Goal: Task Accomplishment & Management: Manage account settings

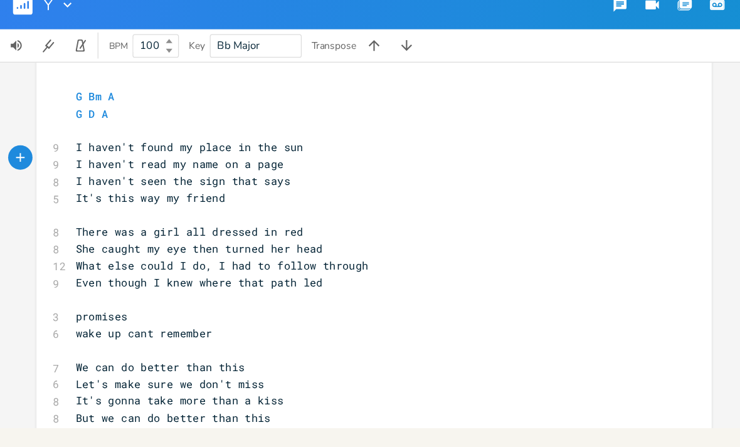
scroll to position [100, 0]
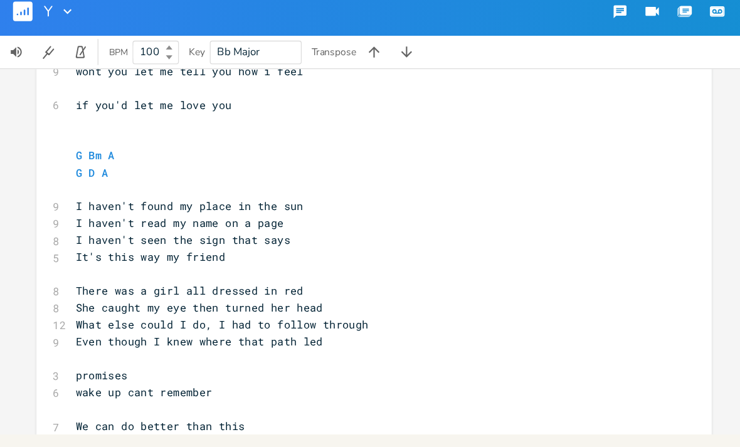
click at [13, 11] on rect "button" at bounding box center [17, 18] width 15 height 15
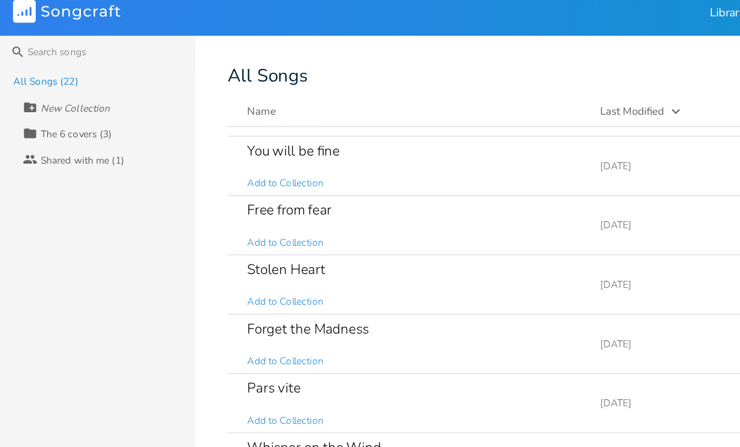
scroll to position [180, 0]
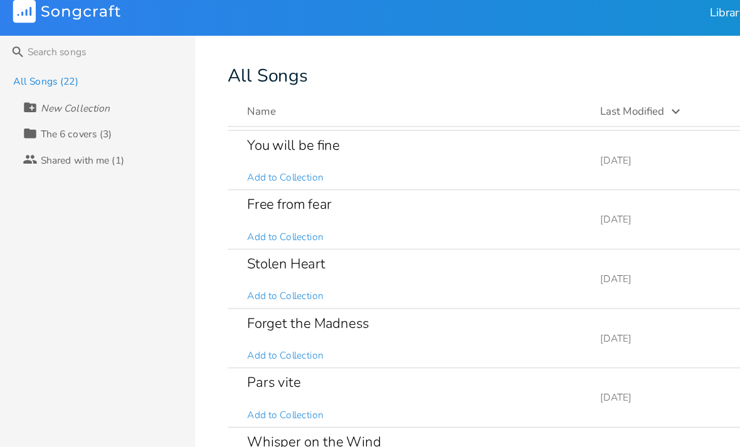
click at [362, 261] on div "Forget the Madness Add to Collection" at bounding box center [319, 270] width 257 height 45
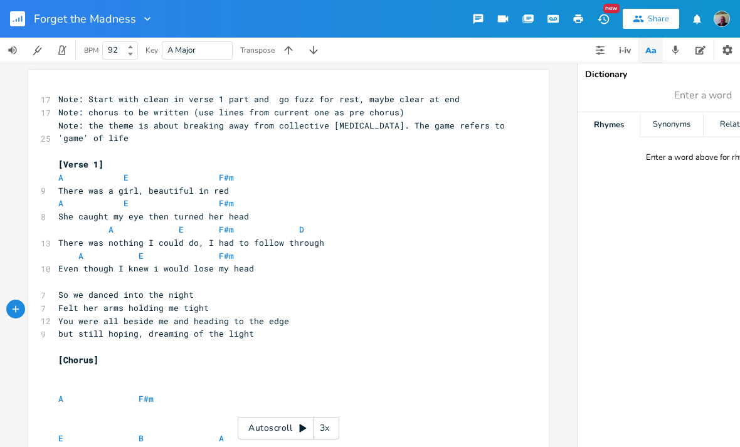
click at [15, 21] on rect "button" at bounding box center [17, 18] width 15 height 15
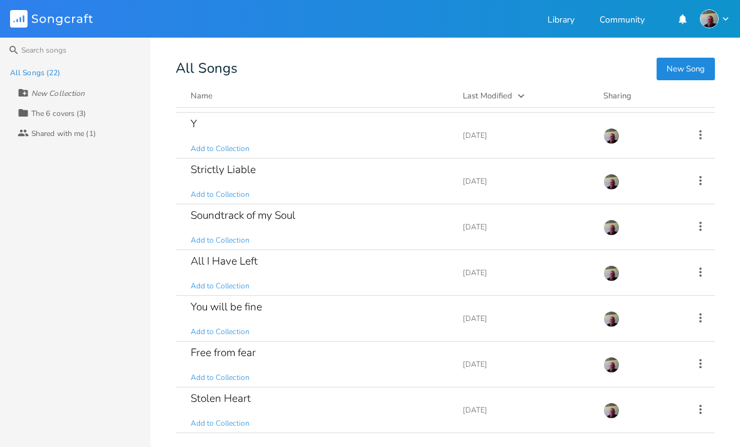
scroll to position [43, 0]
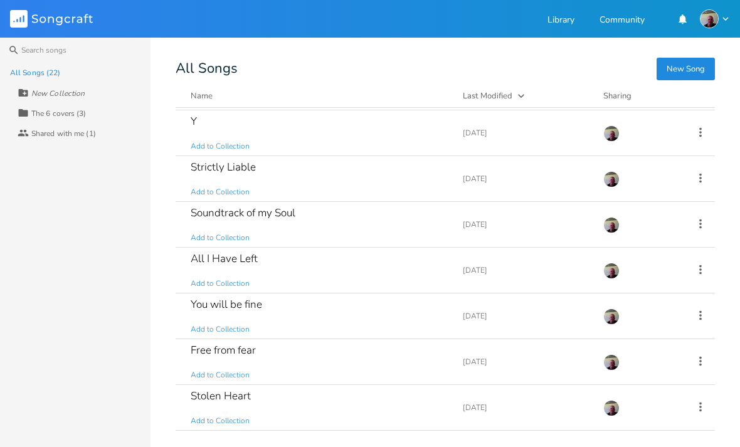
click at [404, 281] on div "All I Have Left Add to Collection" at bounding box center [319, 270] width 257 height 45
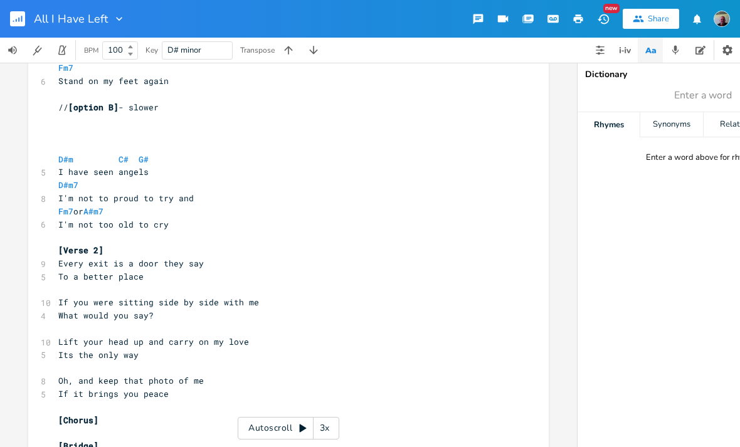
scroll to position [0, 9]
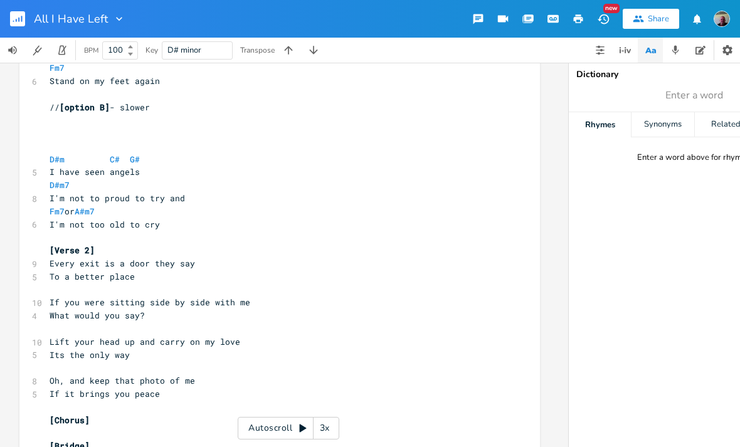
click at [28, 60] on button "button" at bounding box center [37, 50] width 25 height 25
click at [18, 61] on button "button" at bounding box center [12, 50] width 25 height 25
click at [26, 55] on button "button" at bounding box center [37, 50] width 25 height 25
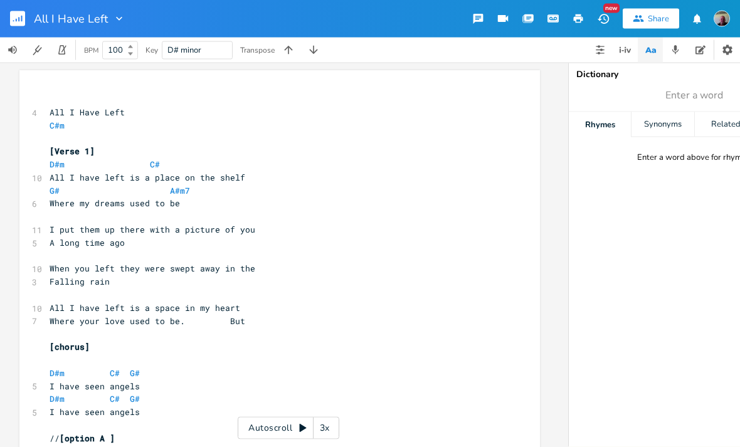
scroll to position [0, 0]
click at [16, 23] on rect "button" at bounding box center [17, 18] width 15 height 15
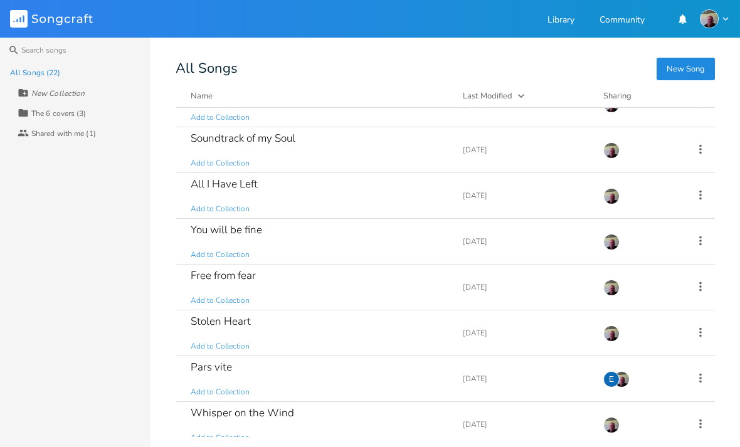
scroll to position [118, 0]
click at [385, 286] on div "Free from fear Add to Collection" at bounding box center [319, 286] width 257 height 45
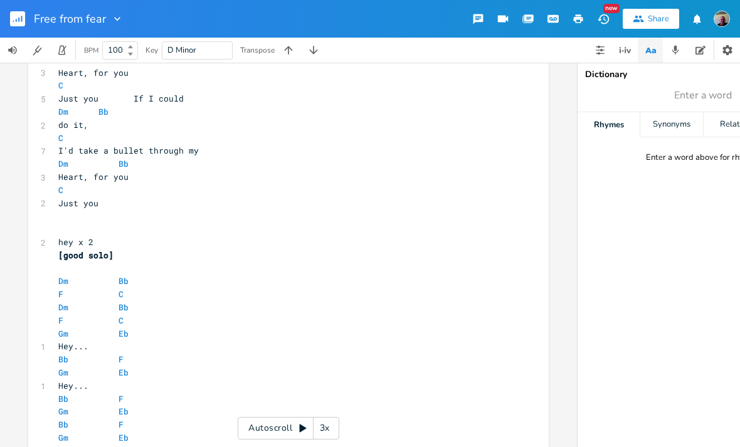
scroll to position [563, 0]
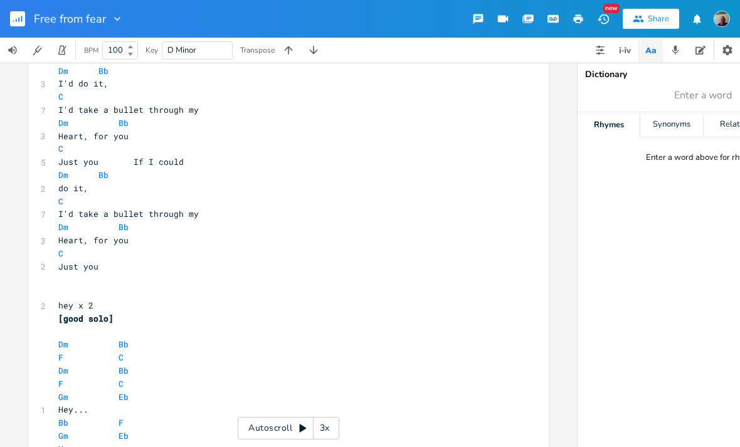
click at [25, 26] on button "button" at bounding box center [22, 19] width 25 height 30
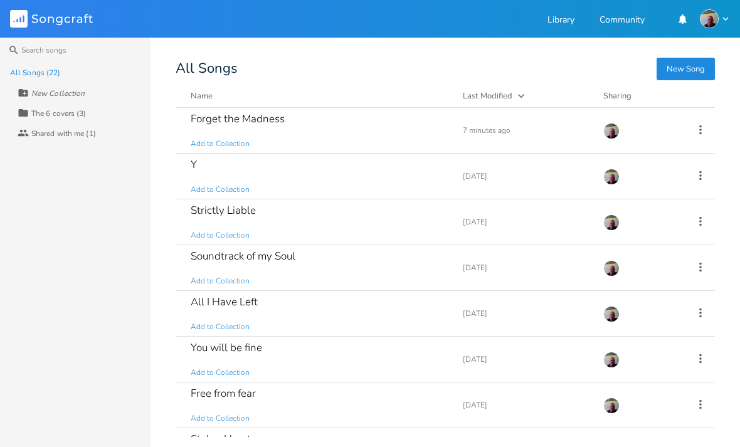
click at [360, 360] on div "You will be fine Add to Collection" at bounding box center [319, 359] width 257 height 45
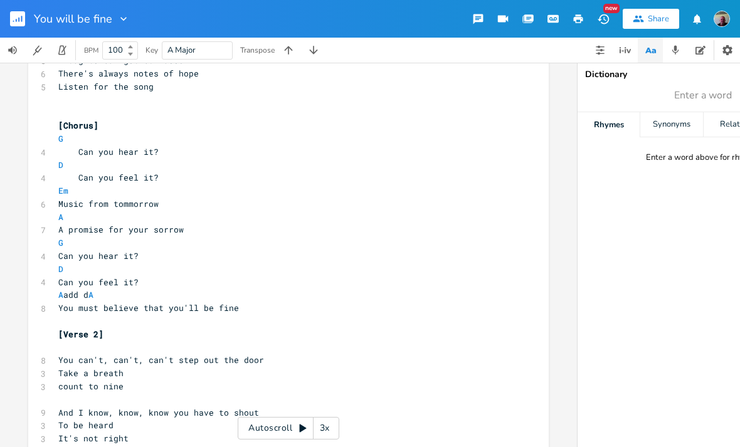
scroll to position [29, 0]
